Goal: Task Accomplishment & Management: Complete application form

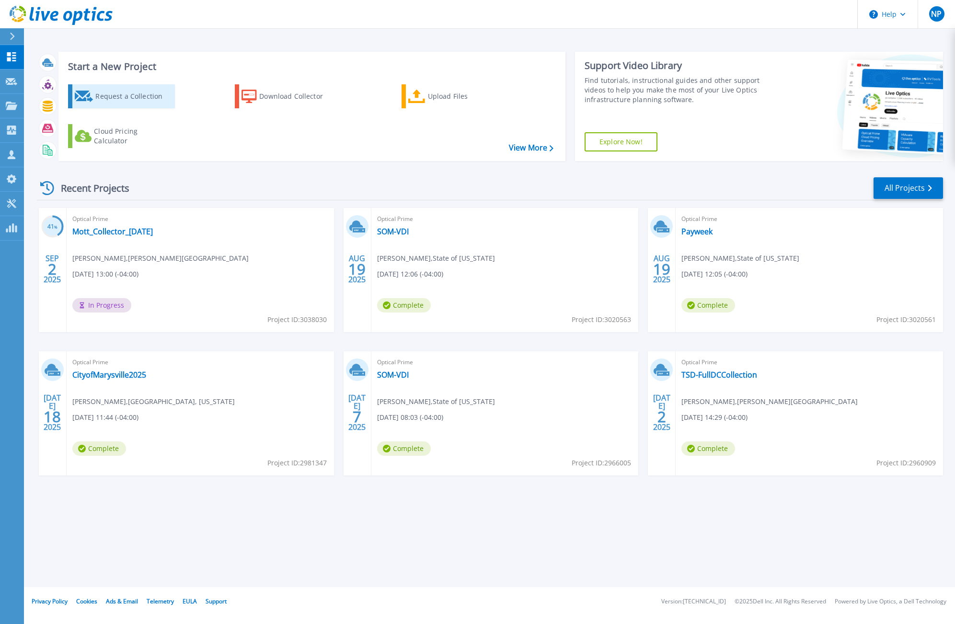
click at [81, 97] on icon at bounding box center [84, 97] width 19 height 12
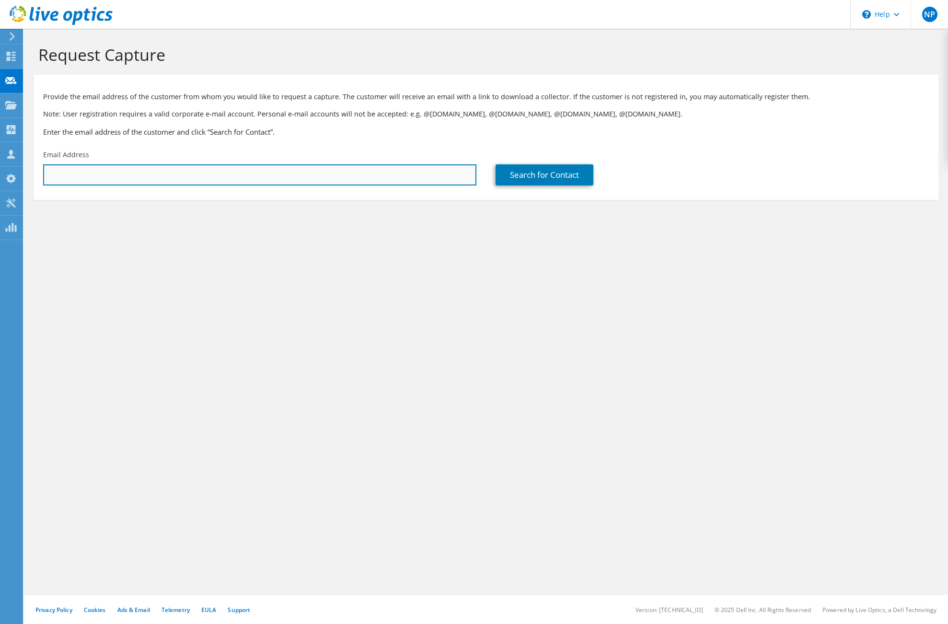
click at [148, 170] on input "text" at bounding box center [259, 174] width 433 height 21
paste input "243480"
type input "243480"
click at [51, 173] on input "243480" at bounding box center [259, 174] width 433 height 21
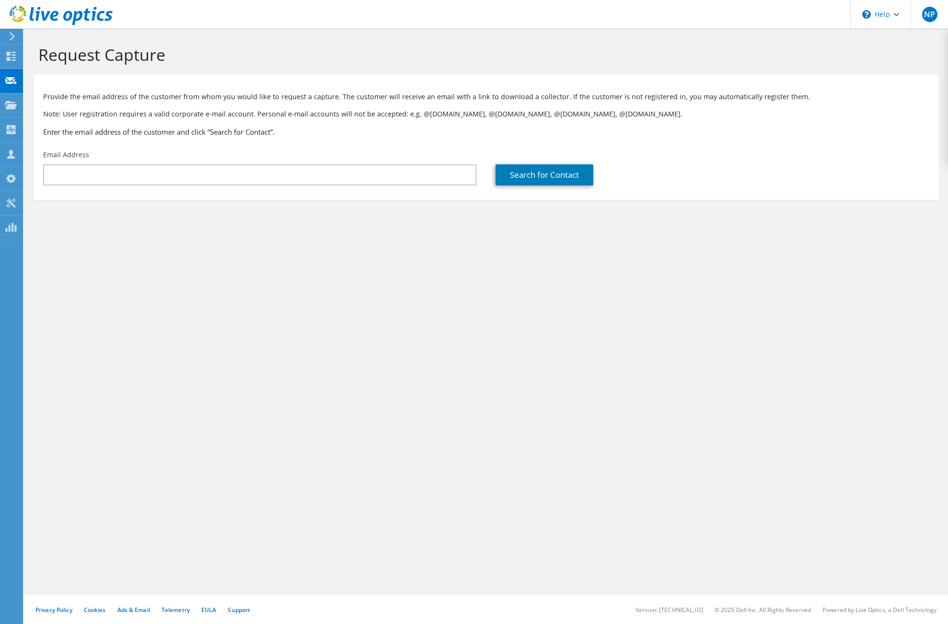
click at [330, 295] on div "Request Capture Provide the email address of the customer from whom you would l…" at bounding box center [486, 326] width 924 height 595
click at [117, 163] on div "Email Address" at bounding box center [260, 167] width 452 height 45
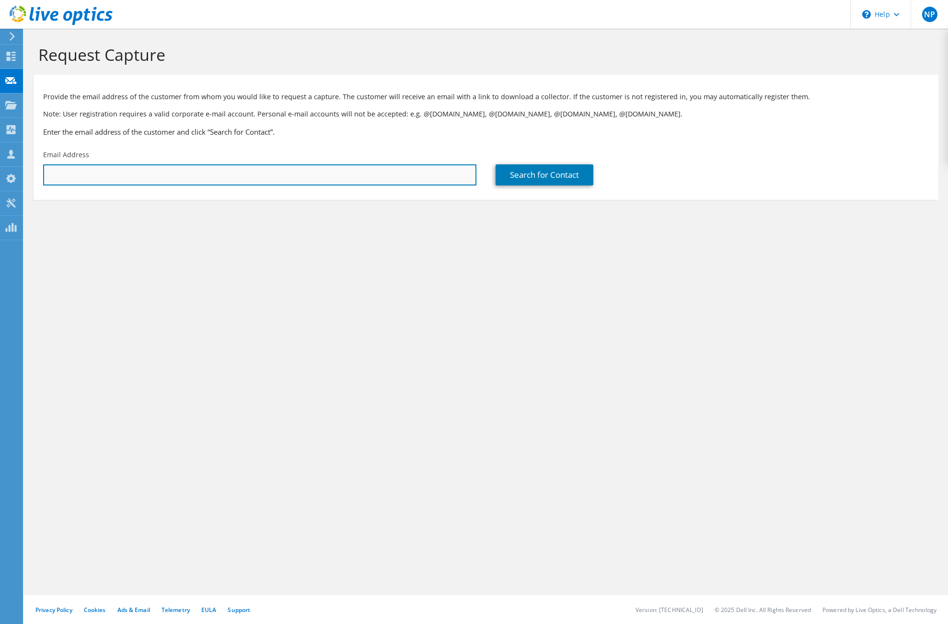
click at [117, 178] on input "text" at bounding box center [259, 174] width 433 height 21
click at [182, 178] on input "text" at bounding box center [259, 174] width 433 height 21
click at [175, 174] on input "text" at bounding box center [259, 174] width 433 height 21
click at [164, 174] on input "text" at bounding box center [259, 174] width 433 height 21
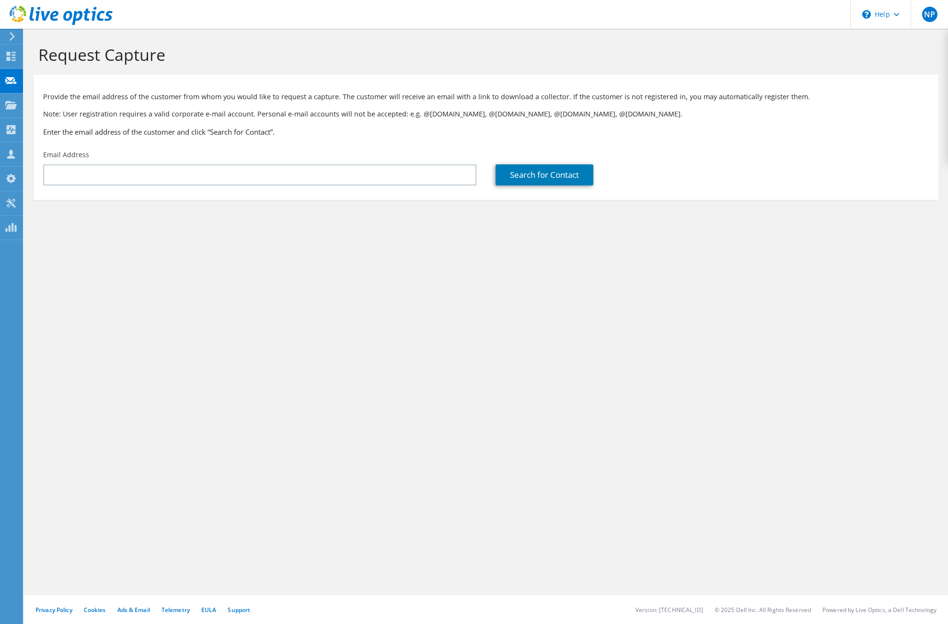
click at [101, 326] on div "Request Capture Provide the email address of the customer from whom you would l…" at bounding box center [486, 326] width 924 height 595
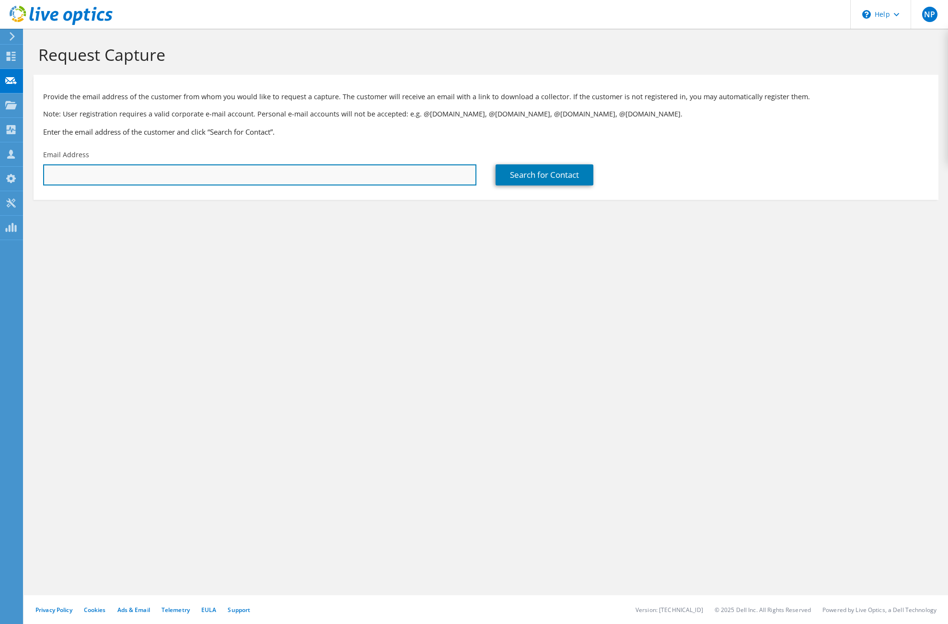
click at [118, 178] on input "text" at bounding box center [259, 174] width 433 height 21
paste input "[PERSON_NAME][EMAIL_ADDRESS][PERSON_NAME][DOMAIN_NAME]"
type input "[PERSON_NAME][EMAIL_ADDRESS][PERSON_NAME][DOMAIN_NAME]"
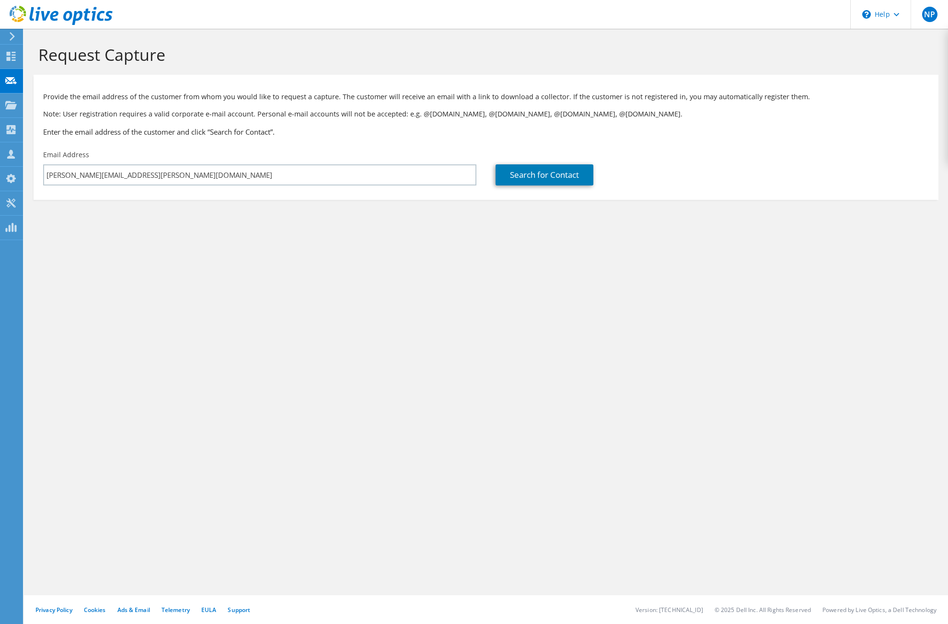
click at [312, 259] on div "Request Capture Provide the email address of the customer from whom you would l…" at bounding box center [486, 326] width 924 height 595
click at [525, 175] on link "Search for Contact" at bounding box center [545, 174] width 98 height 21
type input "[PERSON_NAME][GEOGRAPHIC_DATA], [GEOGRAPHIC_DATA], [GEOGRAPHIC_DATA]"
type input "[PERSON_NAME]"
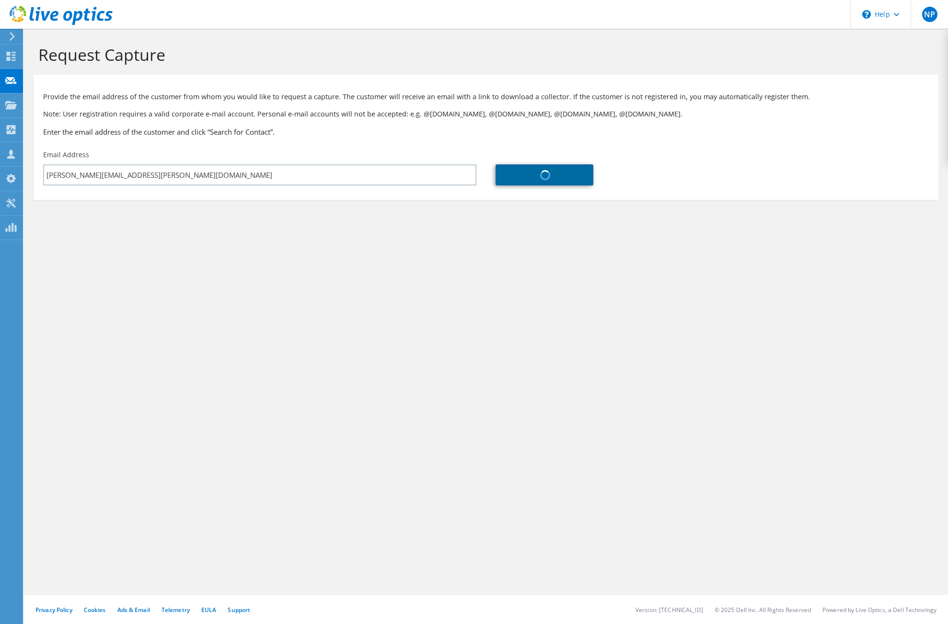
type input "[GEOGRAPHIC_DATA]"
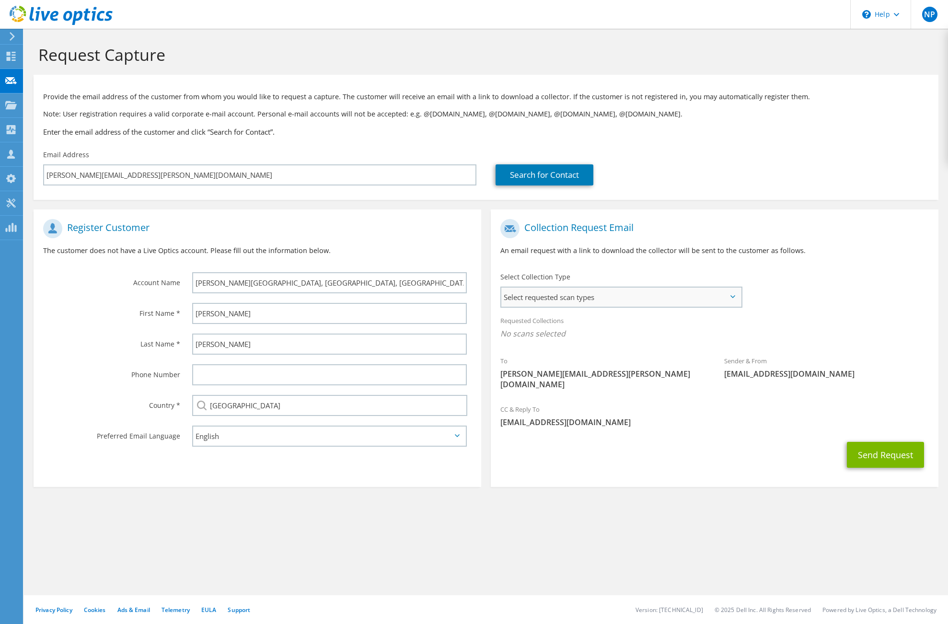
click at [587, 299] on span "Select requested scan types" at bounding box center [621, 297] width 240 height 19
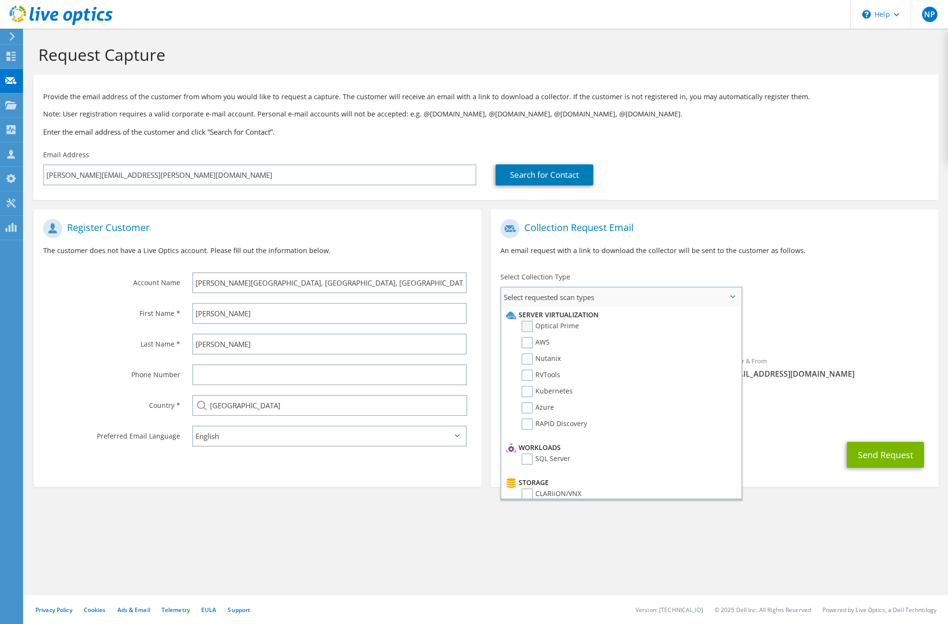
click at [529, 323] on label "Optical Prime" at bounding box center [550, 327] width 58 height 12
click at [0, 0] on input "Optical Prime" at bounding box center [0, 0] width 0 height 0
click at [842, 288] on div "To [PERSON_NAME][EMAIL_ADDRESS][PERSON_NAME][DOMAIN_NAME] Sender & From [EMAIL_…" at bounding box center [715, 308] width 448 height 188
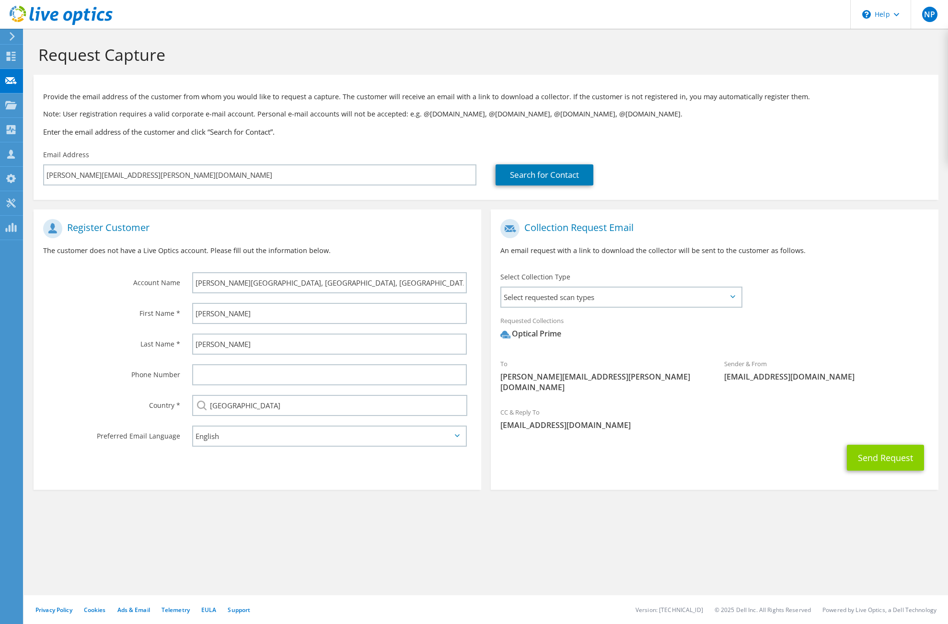
click at [890, 447] on button "Send Request" at bounding box center [885, 458] width 77 height 26
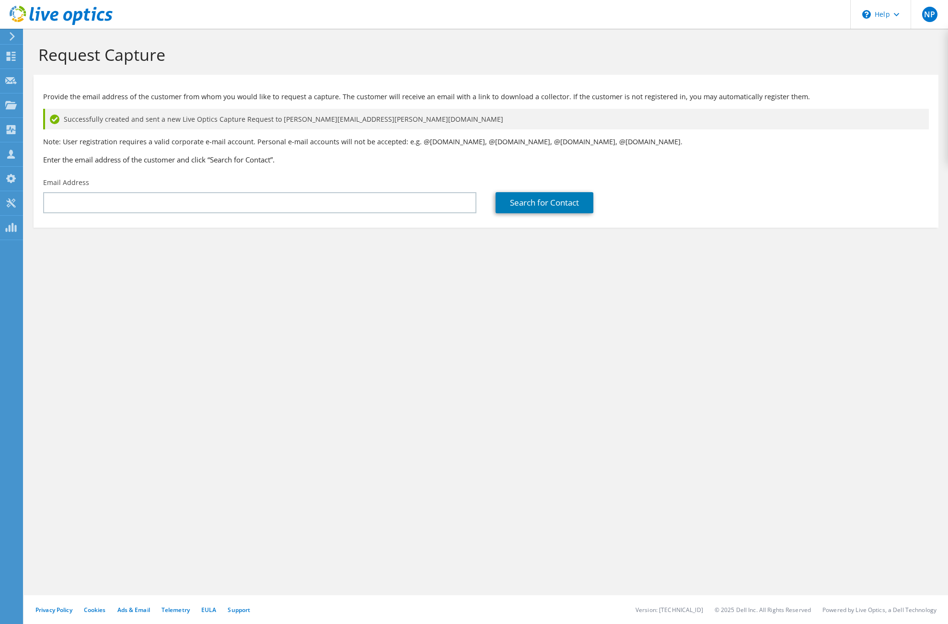
click at [649, 474] on div "Request Capture Provide the email address of the customer from whom you would l…" at bounding box center [486, 326] width 924 height 595
